Goal: Check status: Check status

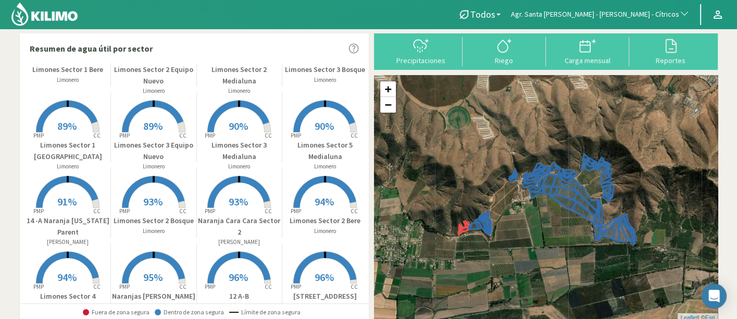
scroll to position [289, 0]
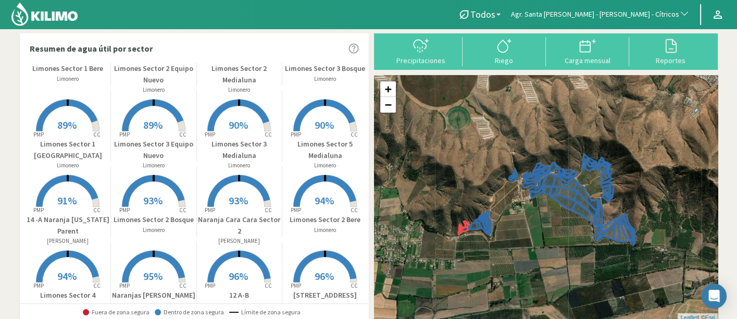
click at [177, 158] on p "Limones Sector 3 Equipo Nuevo" at bounding box center [153, 150] width 85 height 22
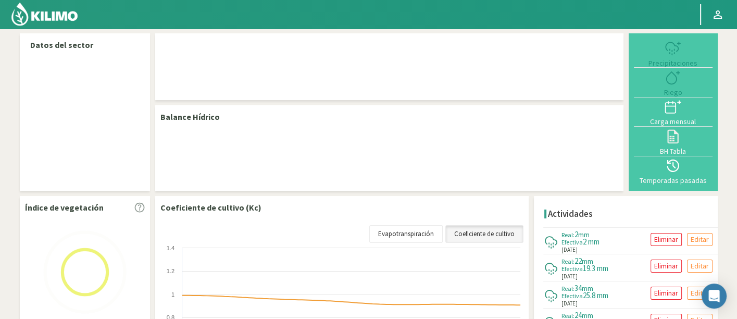
select select "19: Object"
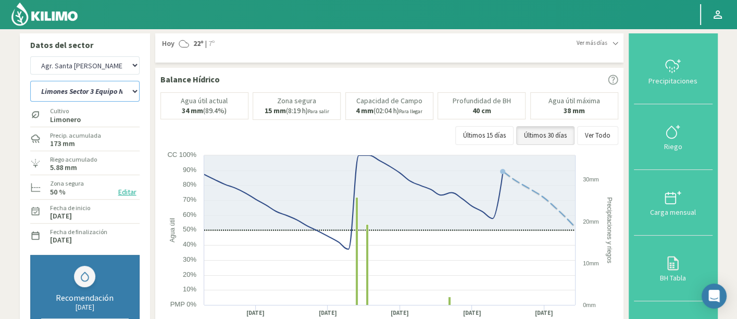
click at [47, 96] on select "12 A-B 14 -A Naranja Washington Parent 14 -B Naranja Lane Late Limones Sector 1…" at bounding box center [84, 91] width 109 height 21
click at [30, 81] on select "12 A-B 14 -A Naranja Washington Parent 14 -B Naranja Lane Late Limones Sector 1…" at bounding box center [84, 91] width 109 height 21
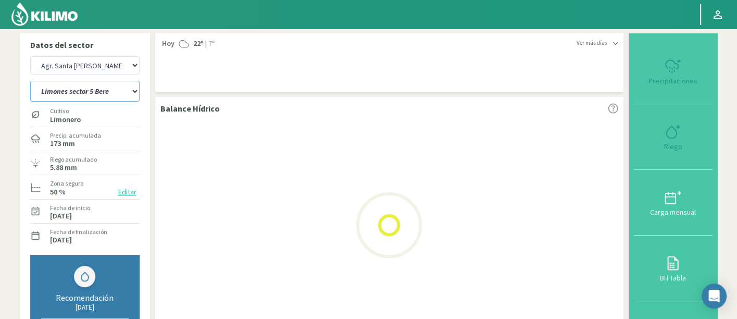
select select "13: Object"
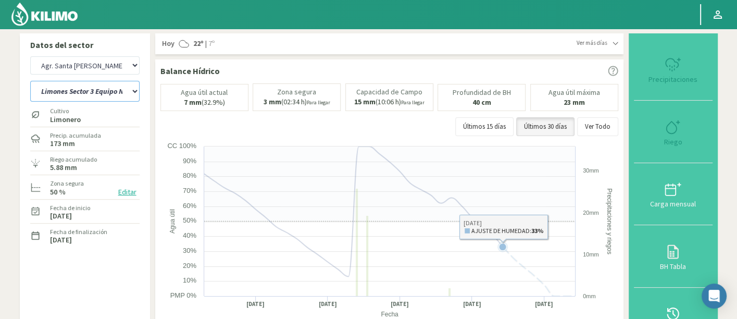
select select "299: Object"
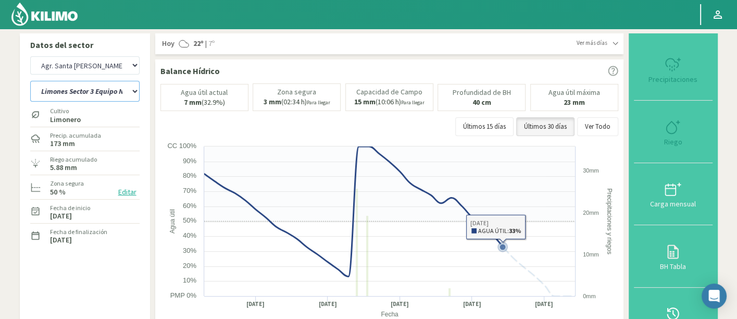
select select "49: Object"
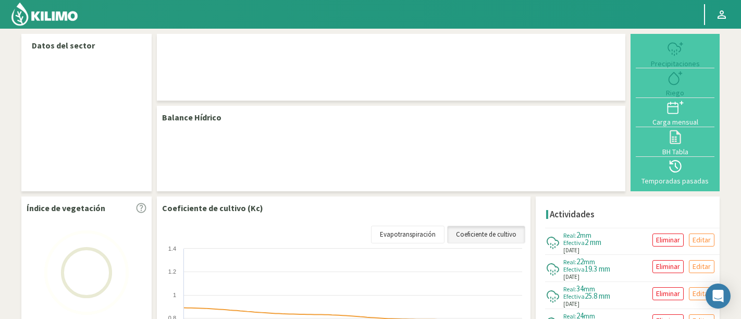
select select "19: Object"
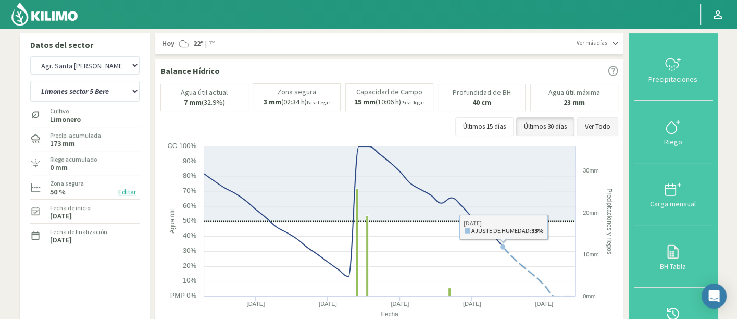
click at [597, 132] on button "Ver Todo" at bounding box center [597, 126] width 41 height 19
